Goal: Transaction & Acquisition: Subscribe to service/newsletter

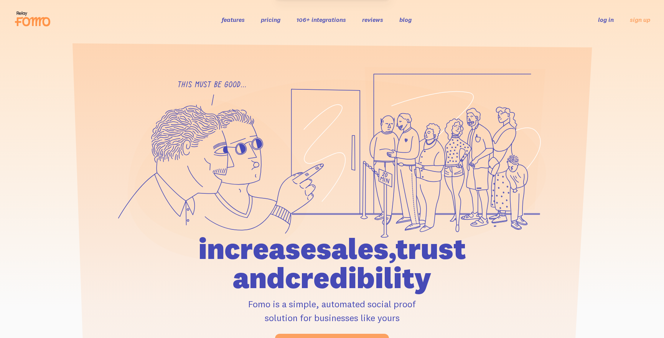
click at [268, 20] on link "pricing" at bounding box center [271, 20] width 20 height 8
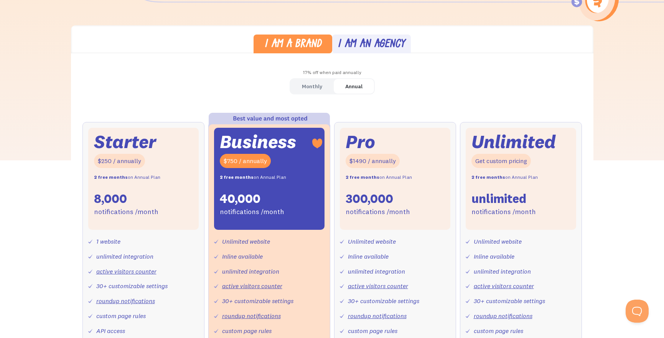
scroll to position [195, 0]
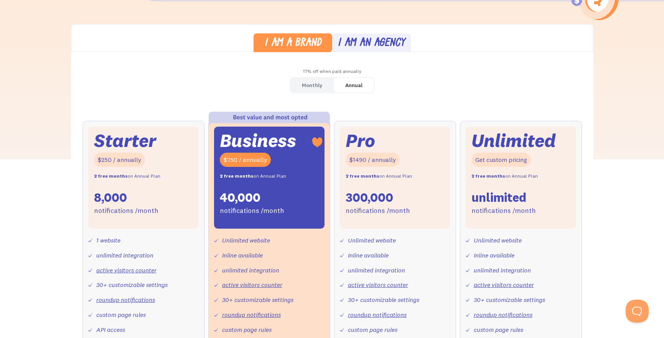
click at [146, 195] on div "Starter $250 / annually 2 free months on Annual Plan 8,000 notifications /month" at bounding box center [143, 178] width 111 height 102
click at [135, 200] on div "Starter $250 / annually 2 free months on Annual Plan 8,000 notifications /month" at bounding box center [143, 178] width 111 height 102
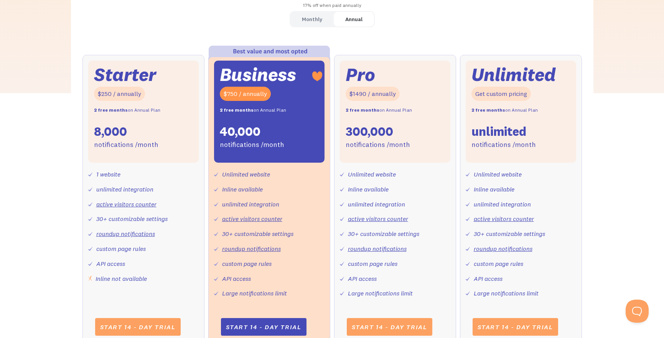
click at [307, 17] on div "Monthly" at bounding box center [312, 19] width 20 height 11
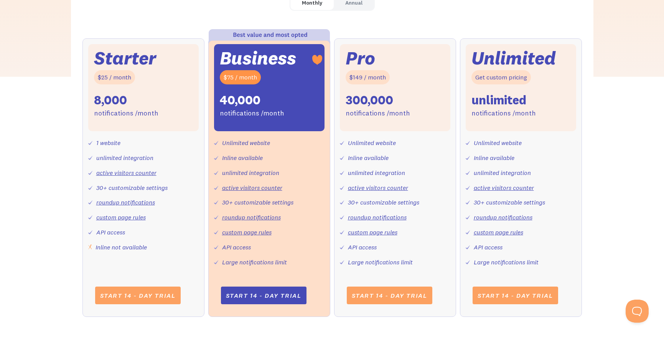
scroll to position [276, 0]
